Goal: Communication & Community: Answer question/provide support

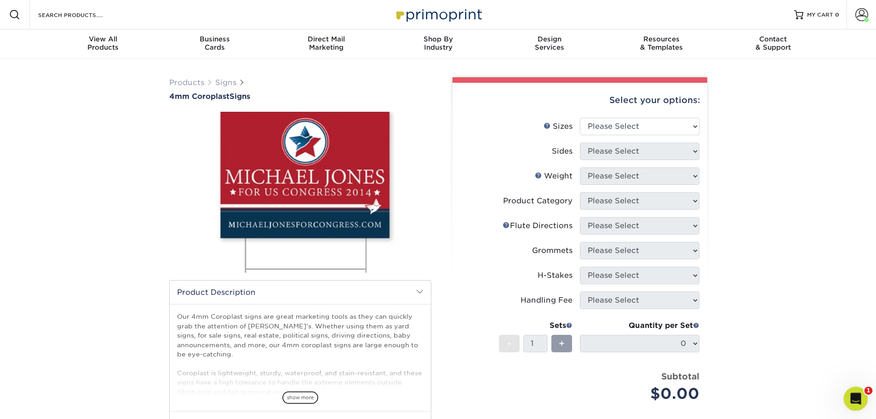
click at [853, 400] on icon "Open Intercom Messenger" at bounding box center [854, 397] width 15 height 15
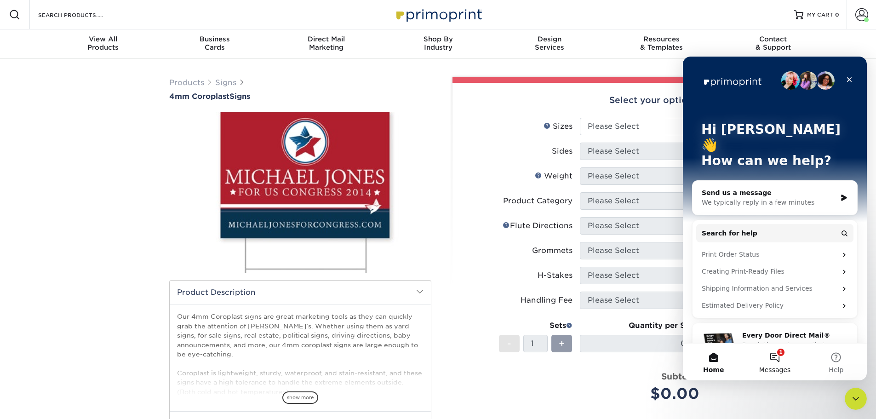
click at [779, 364] on button "1 Messages" at bounding box center [774, 362] width 61 height 37
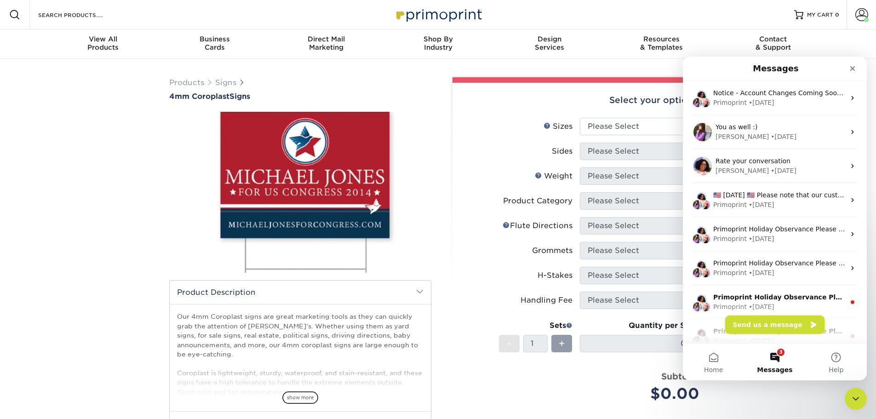
click at [759, 326] on button "Send us a message" at bounding box center [774, 324] width 99 height 18
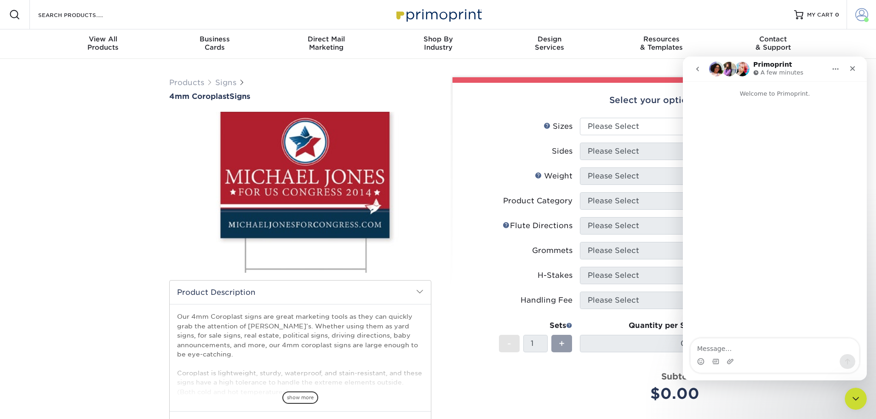
click at [861, 17] on span at bounding box center [861, 14] width 13 height 13
click at [849, 71] on icon "Close" at bounding box center [852, 68] width 7 height 7
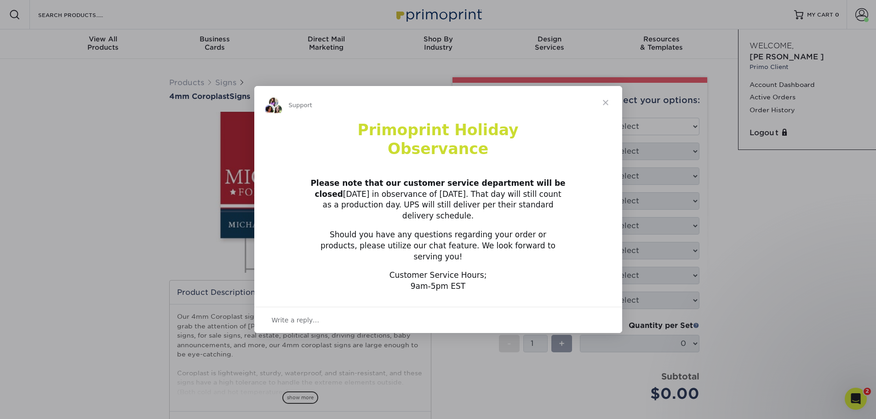
click at [607, 116] on span "Close" at bounding box center [605, 102] width 33 height 33
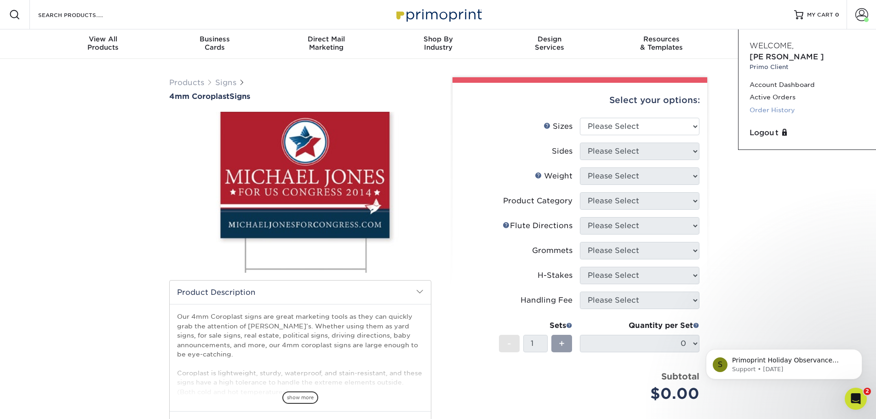
click at [762, 104] on link "Order History" at bounding box center [807, 110] width 115 height 12
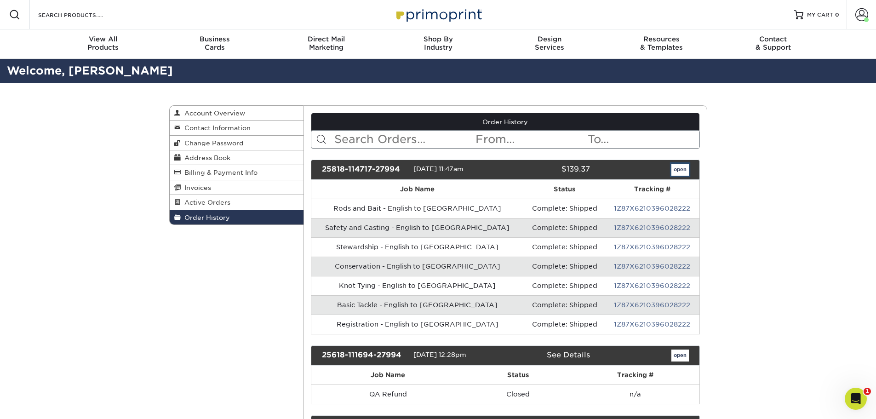
click at [682, 172] on link "open" at bounding box center [679, 170] width 17 height 12
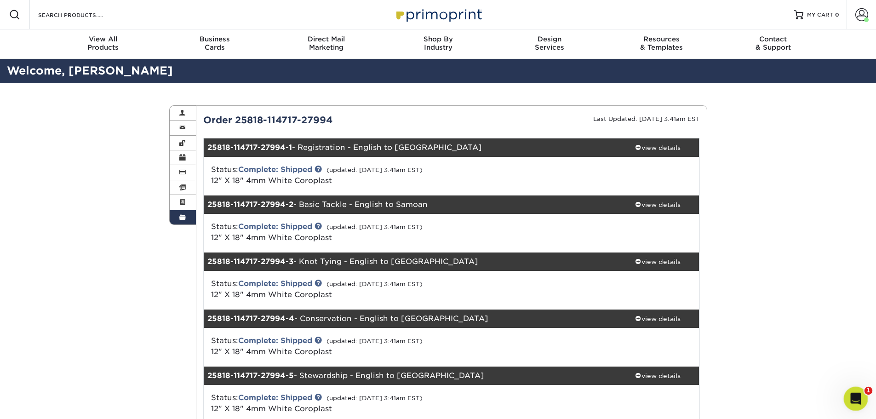
click at [848, 393] on div "Open Intercom Messenger" at bounding box center [854, 397] width 30 height 30
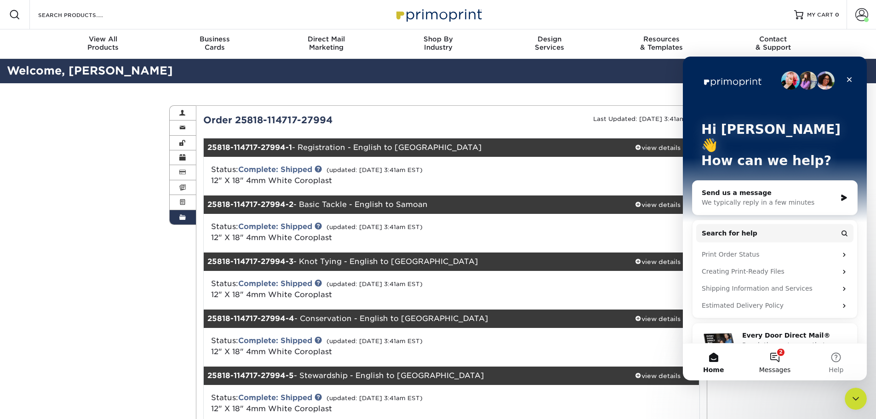
click at [784, 363] on button "2 Messages" at bounding box center [774, 362] width 61 height 37
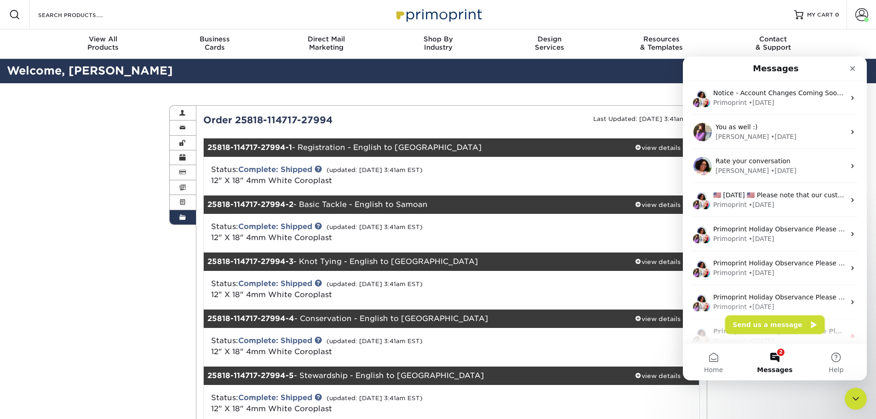
click at [777, 325] on button "Send us a message" at bounding box center [774, 324] width 99 height 18
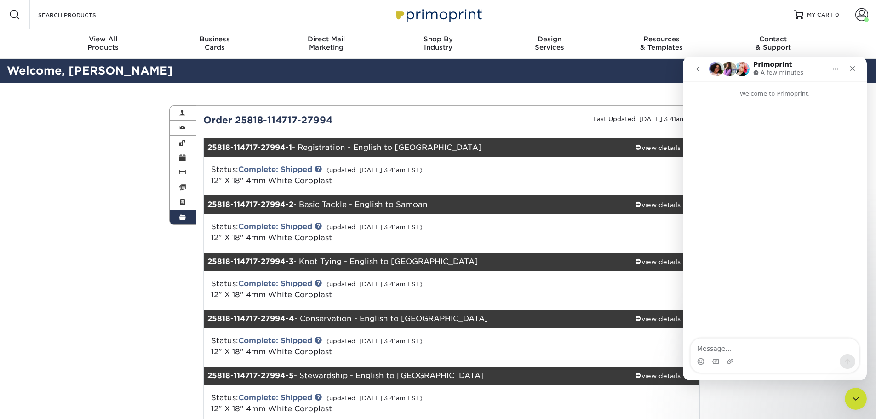
click at [713, 346] on textarea "Message…" at bounding box center [775, 346] width 168 height 16
drag, startPoint x: 338, startPoint y: 118, endPoint x: 238, endPoint y: 124, distance: 100.9
click at [238, 124] on div "Order 25818-114717-27994" at bounding box center [323, 120] width 255 height 14
copy div "25818-114717-27994"
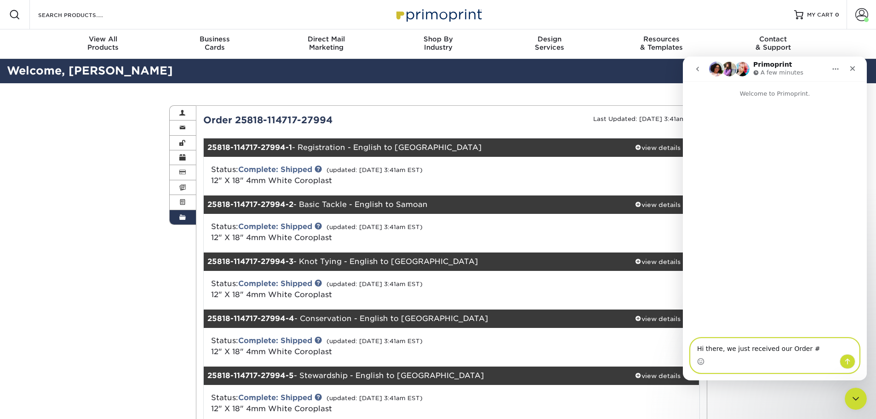
click at [805, 344] on textarea "Hi there, we just received our Order #" at bounding box center [775, 346] width 168 height 16
paste textarea "25818-114717-27994"
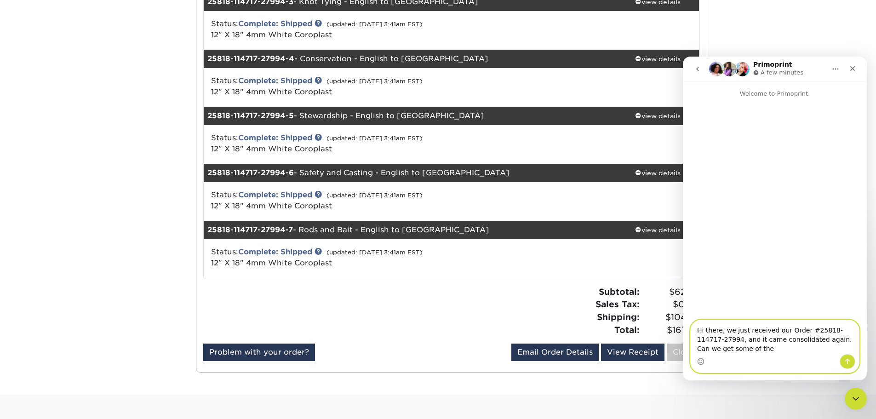
scroll to position [276, 0]
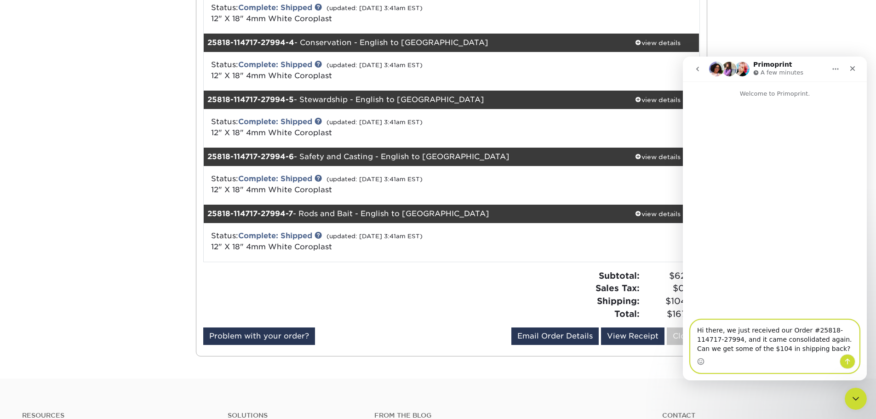
click at [794, 349] on textarea "Hi there, we just received our Order #25818-114717-27994, and it came consolida…" at bounding box center [775, 337] width 168 height 34
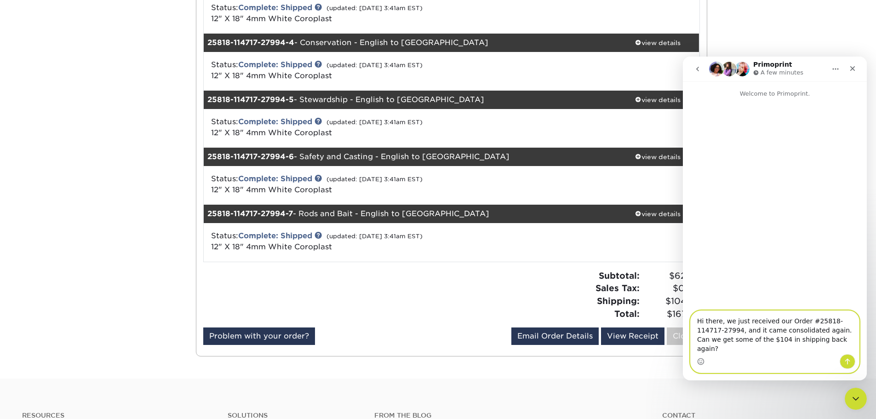
type textarea "Hi there, we just received our Order #25818-114717-27994, and it came consolida…"
click at [849, 364] on icon "Send a message…" at bounding box center [847, 361] width 7 height 7
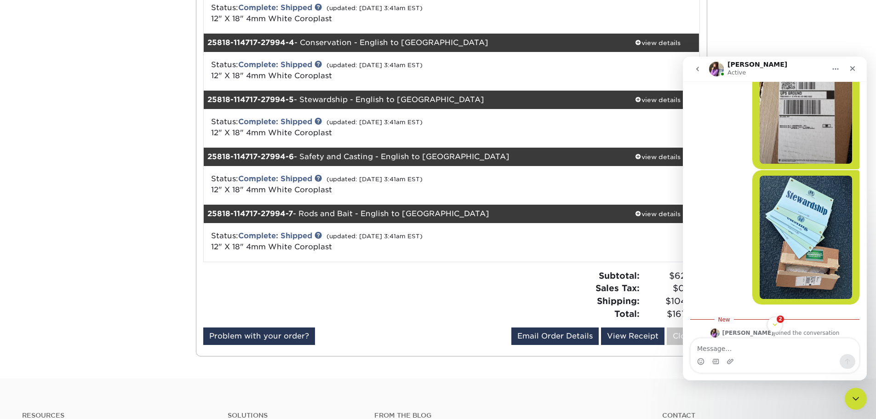
scroll to position [172, 0]
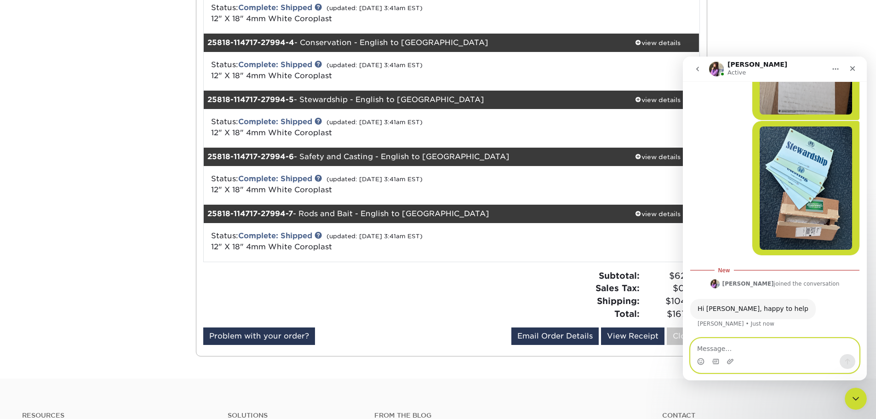
click at [724, 351] on textarea "Message…" at bounding box center [775, 346] width 168 height 16
type textarea "Thanks so much"
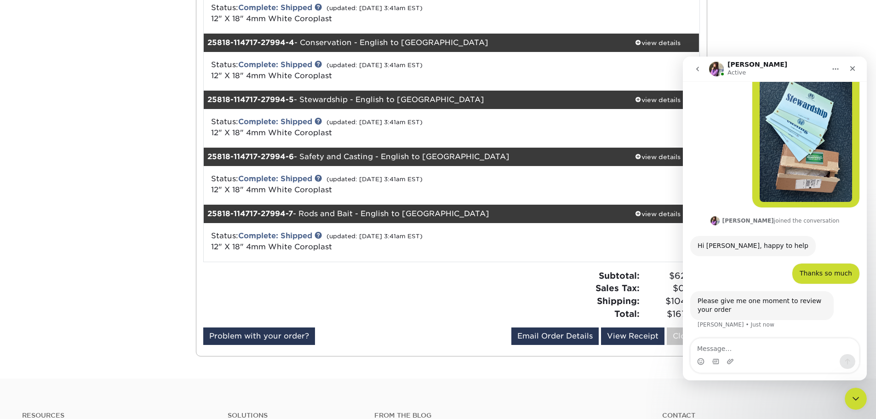
scroll to position [220, 0]
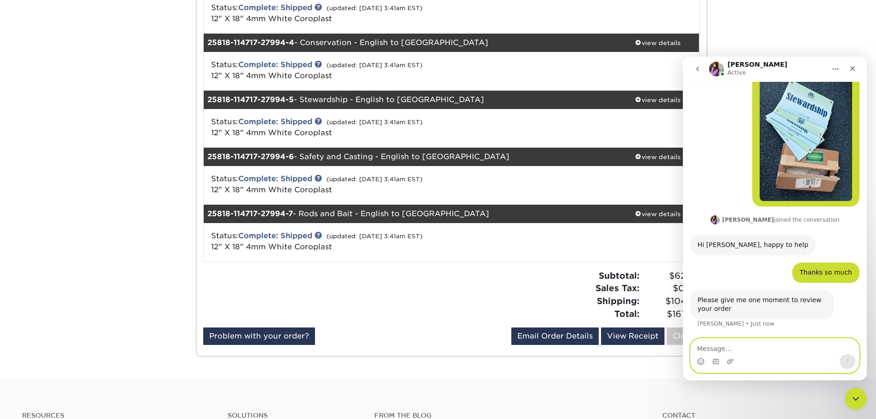
click at [706, 346] on textarea "Message…" at bounding box center [775, 346] width 168 height 16
type textarea "Sounds good"
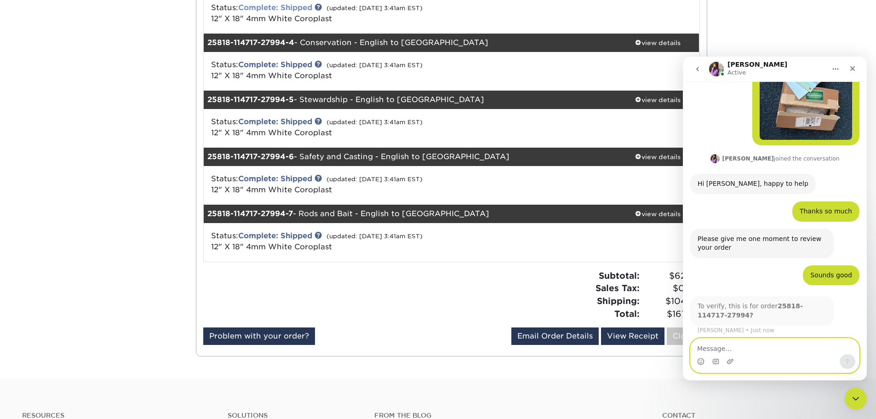
scroll to position [284, 0]
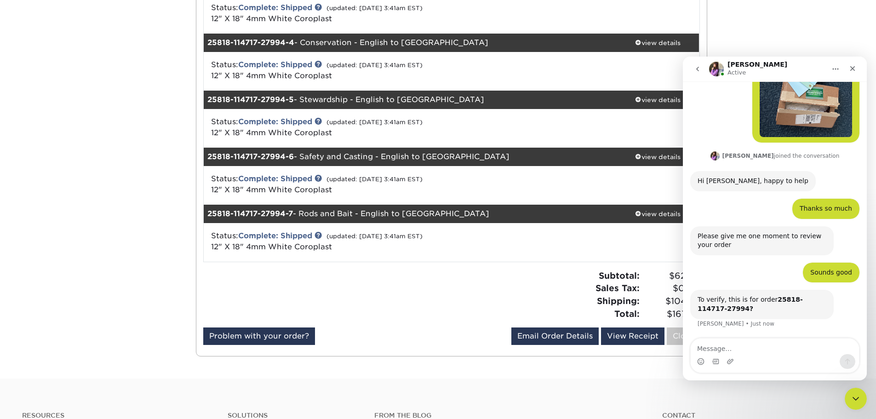
click at [744, 271] on div "Sounds good Lisa • 1m ago" at bounding box center [774, 277] width 169 height 28
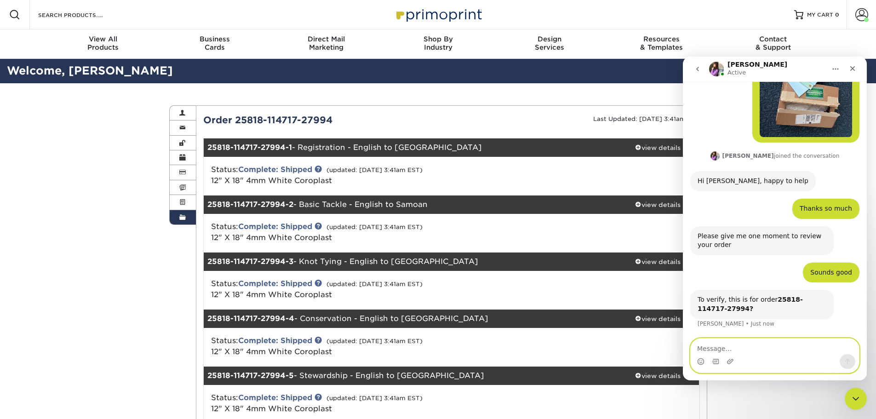
click at [706, 347] on textarea "Message…" at bounding box center [775, 346] width 168 height 16
type textarea "Yes"
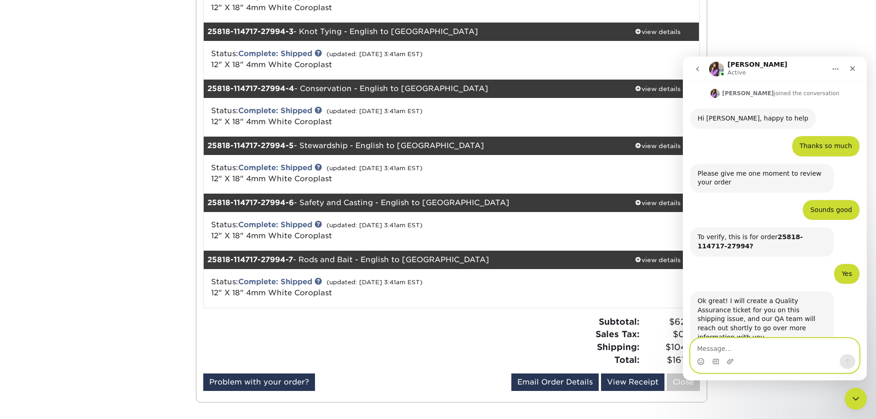
scroll to position [366, 0]
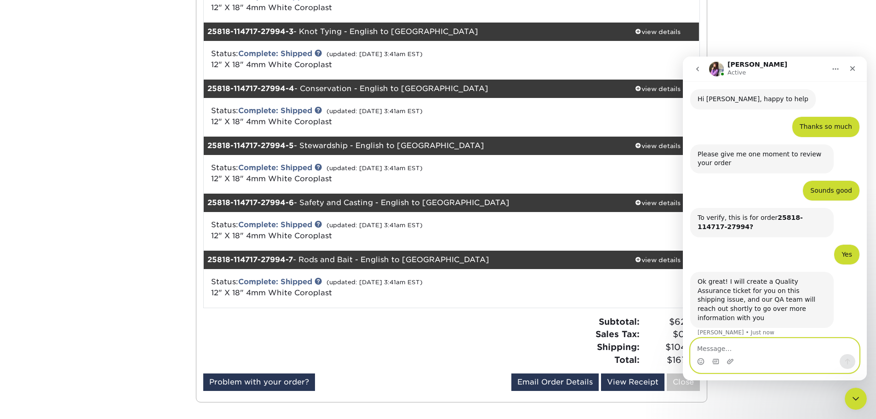
click at [723, 344] on textarea "Message…" at bounding box center [775, 346] width 168 height 16
type textarea "Ok, thank you"
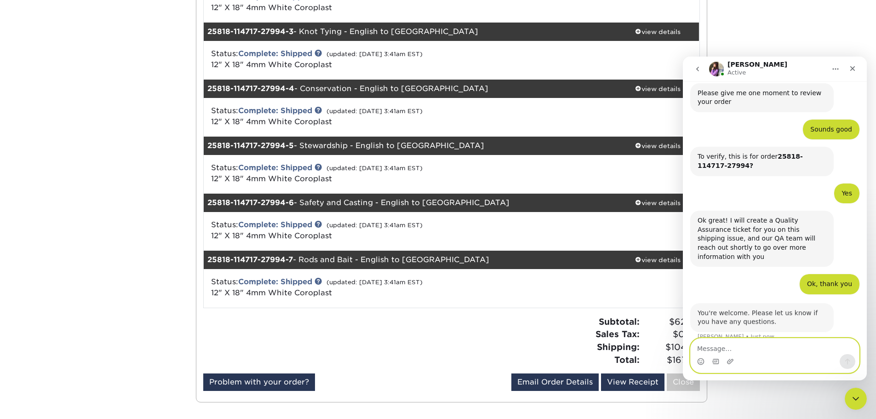
scroll to position [430, 0]
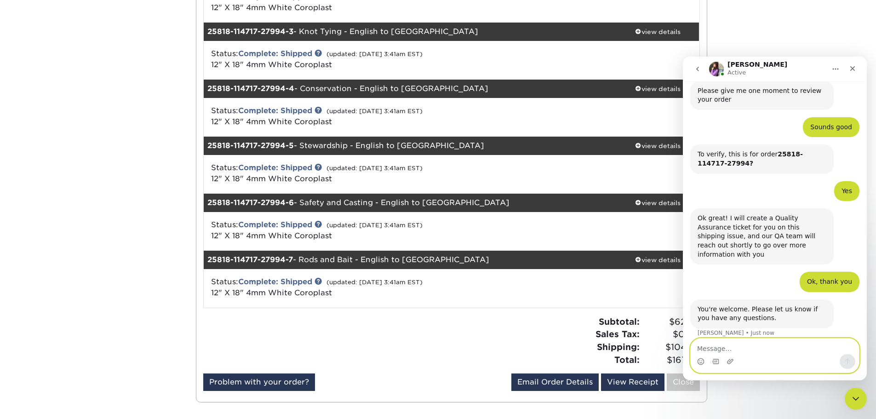
click at [726, 351] on textarea "Message…" at bounding box center [775, 346] width 168 height 16
type textarea "O"
type textarea "Will do. Have a good rest of your day!"
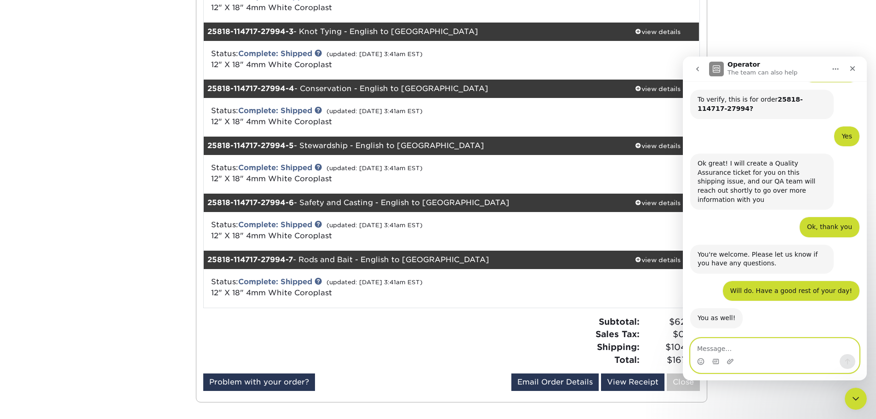
scroll to position [558, 0]
